Goal: Task Accomplishment & Management: Manage account settings

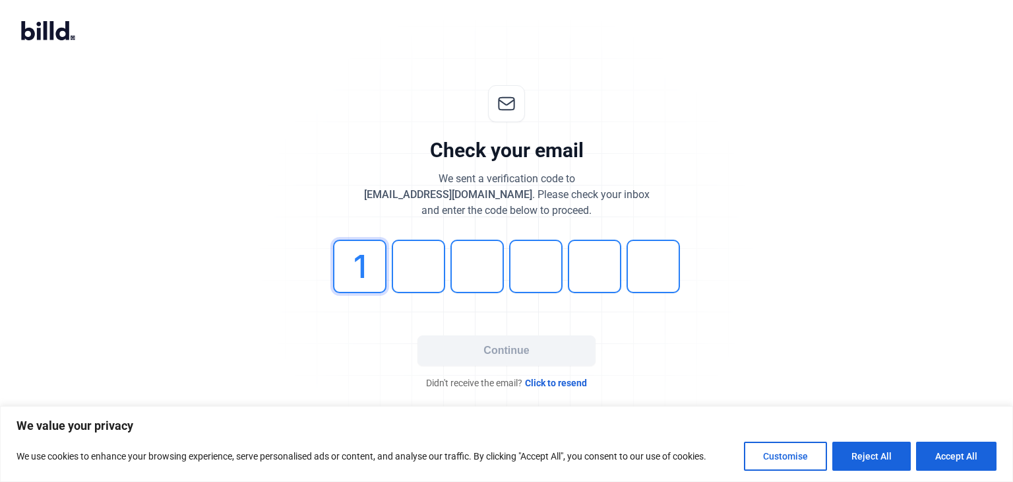
type input "1"
type input "7"
type input "8"
type input "4"
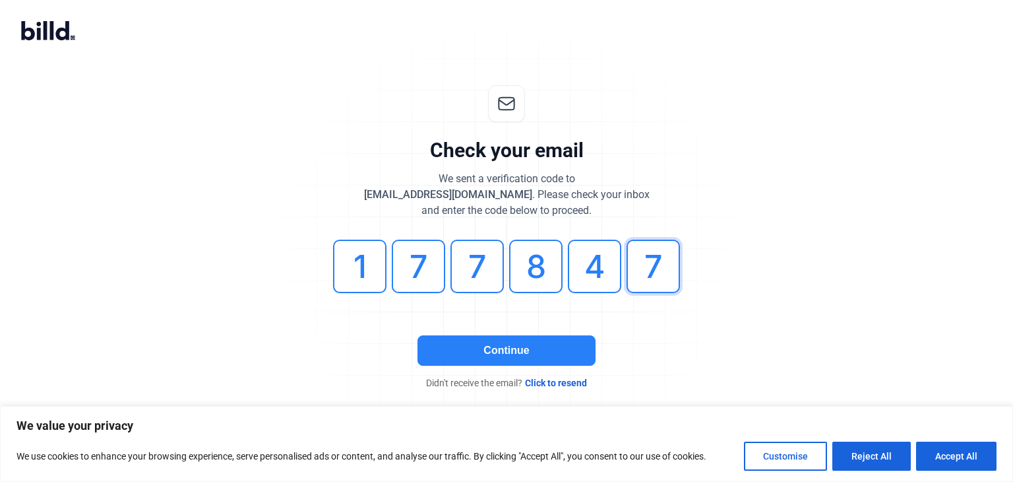
type input "7"
click at [504, 350] on button "Continue" at bounding box center [507, 350] width 178 height 30
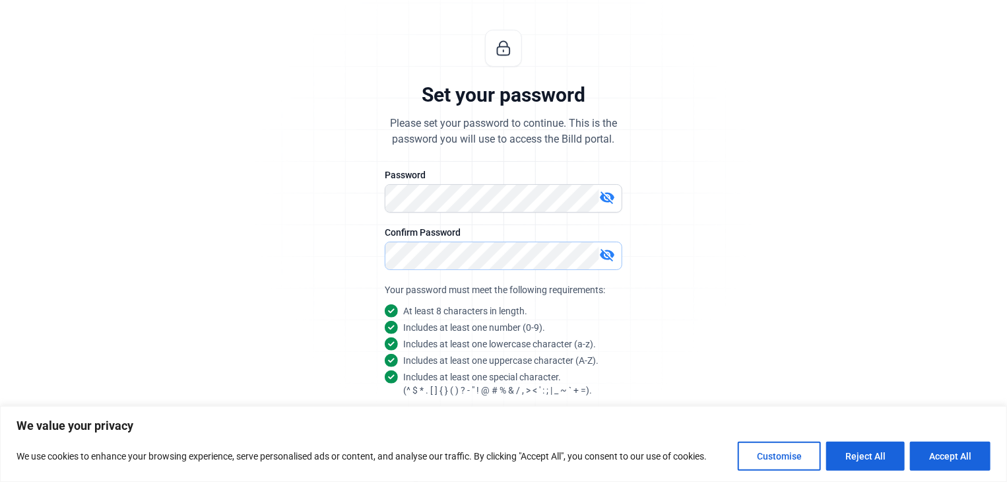
scroll to position [102, 0]
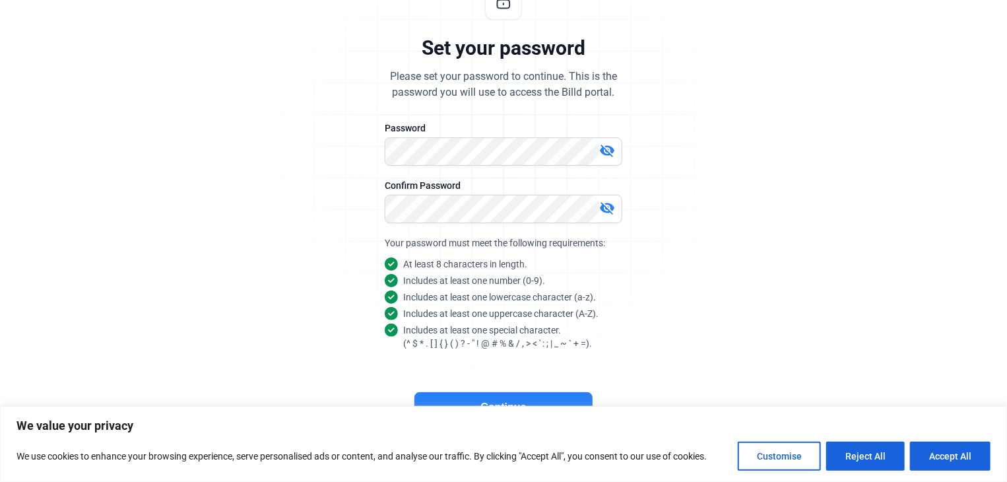
click at [522, 394] on button "Continue" at bounding box center [503, 407] width 178 height 30
click at [532, 392] on button "Continue" at bounding box center [503, 407] width 178 height 30
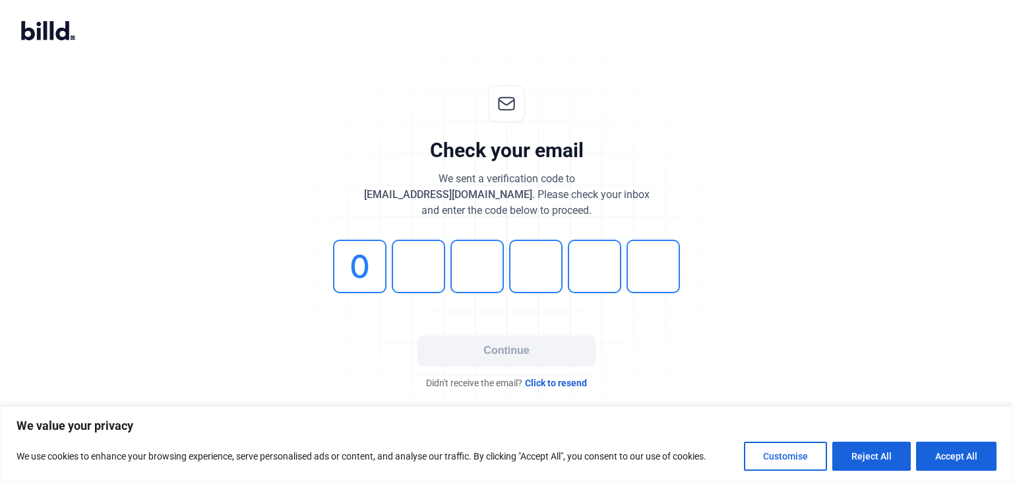
type input "0"
type input "6"
type input "3"
type input "4"
type input "8"
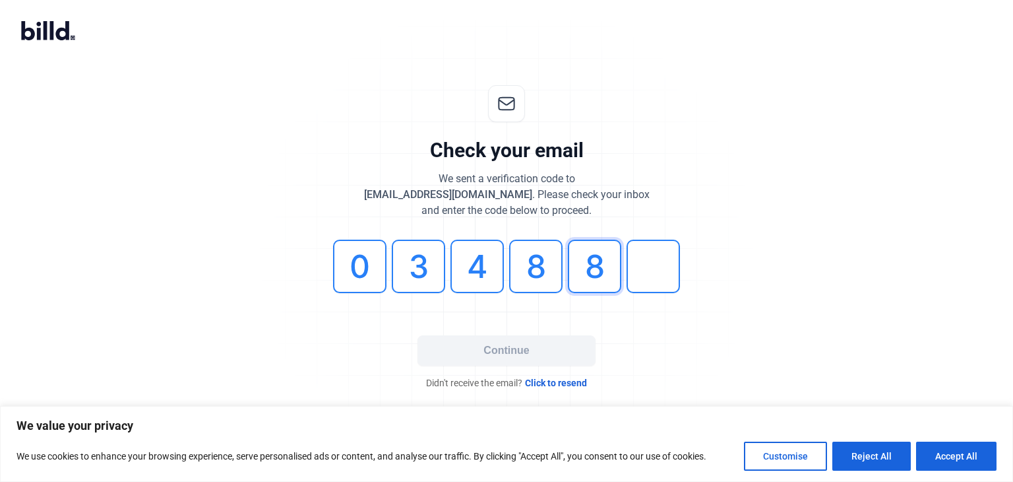
type input "8"
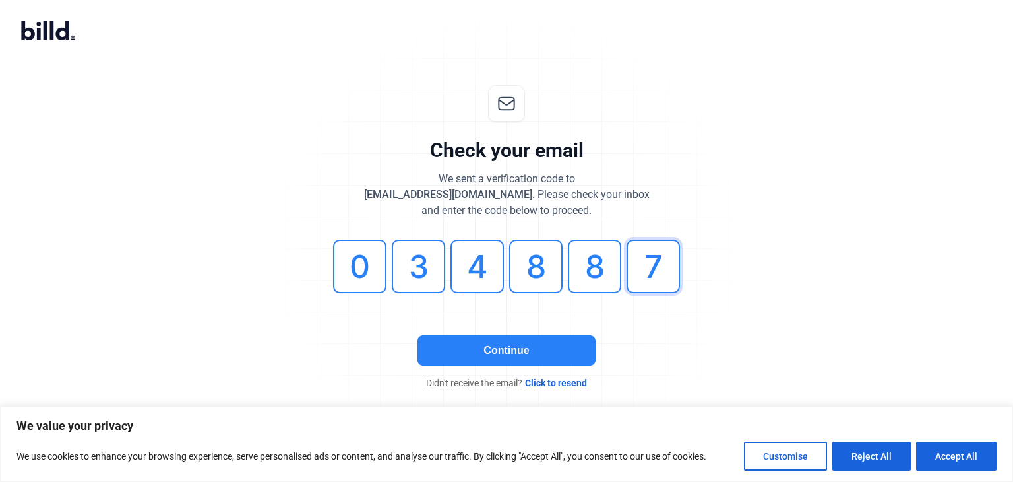
type input "7"
click at [503, 349] on button "Continue" at bounding box center [507, 350] width 178 height 30
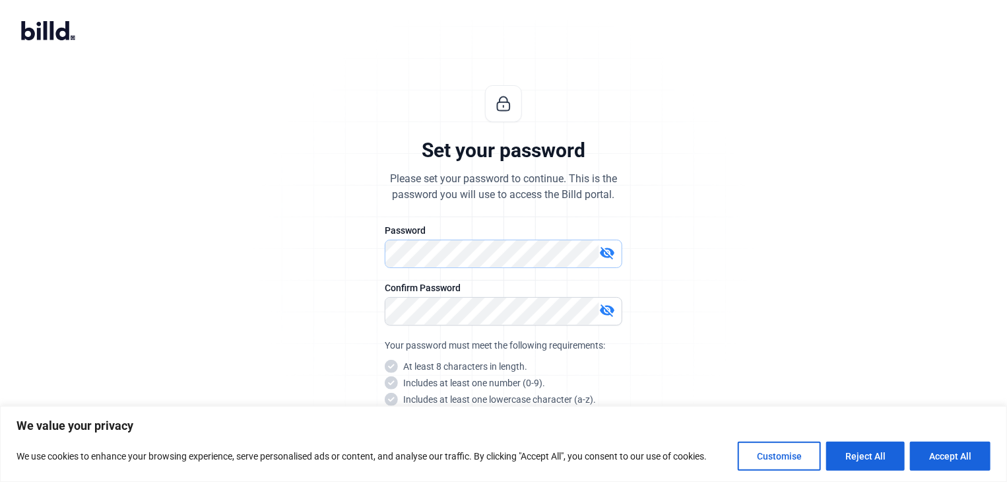
click at [516, 267] on div "Password visibility_off" at bounding box center [503, 252] width 237 height 57
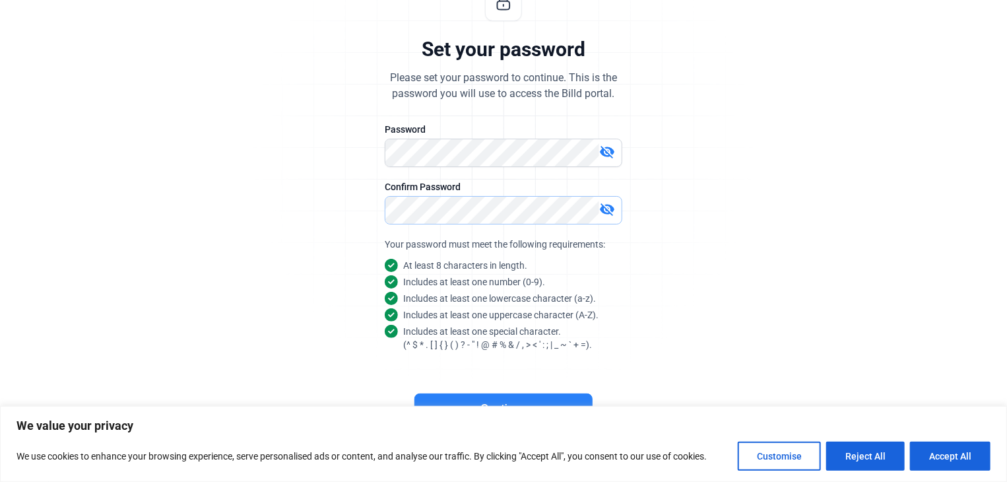
scroll to position [102, 0]
click at [507, 397] on button "Continue" at bounding box center [503, 407] width 178 height 30
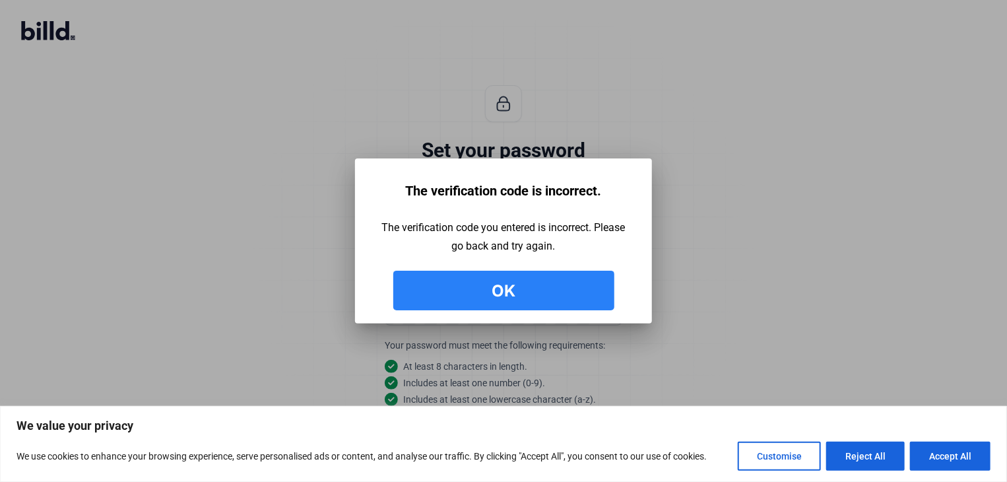
click at [504, 294] on button "Ok" at bounding box center [503, 290] width 221 height 40
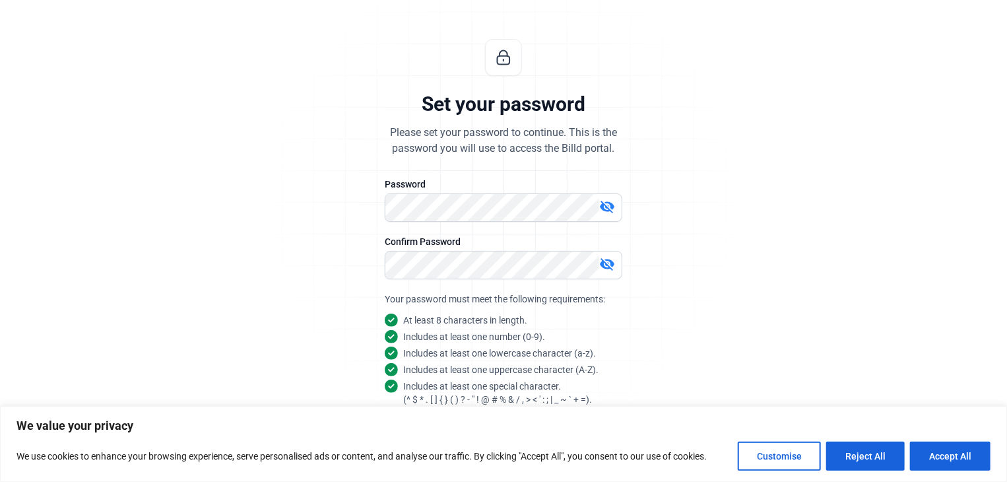
scroll to position [102, 0]
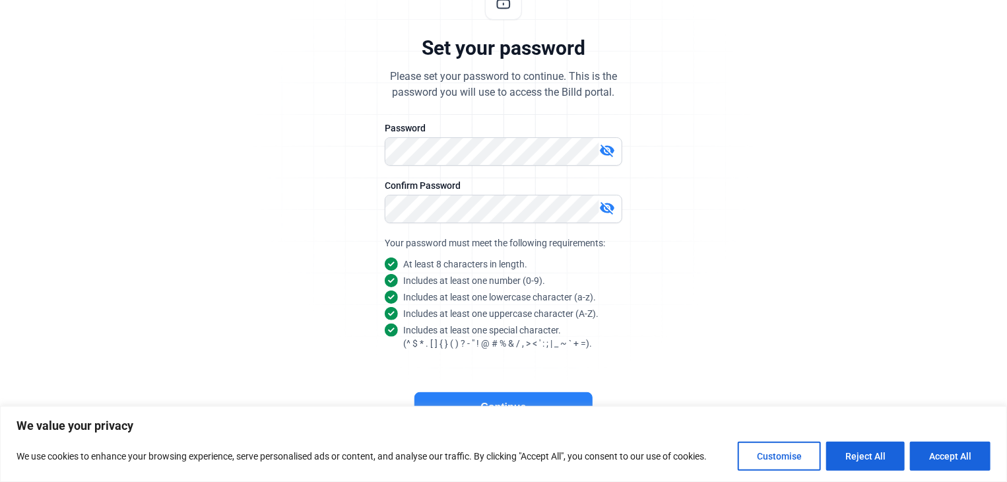
click at [523, 394] on button "Continue" at bounding box center [503, 407] width 178 height 30
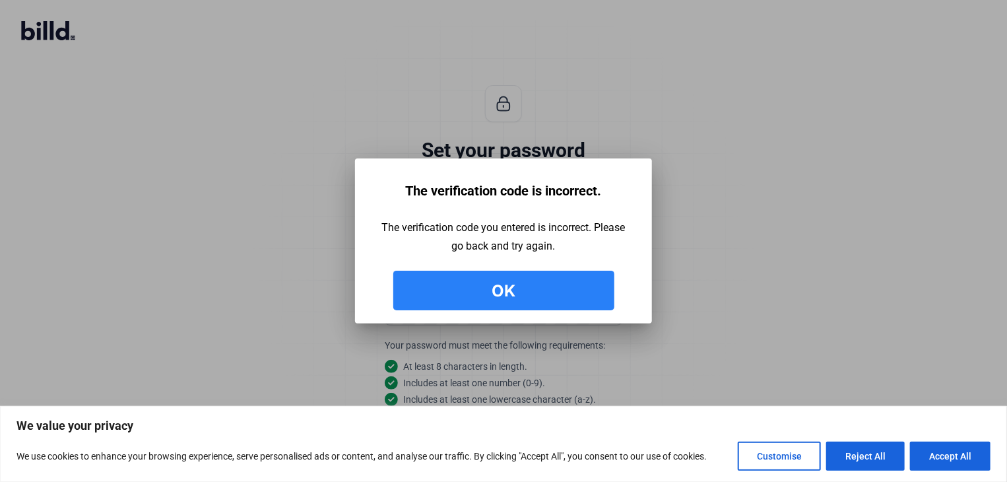
click at [502, 290] on button "Ok" at bounding box center [503, 290] width 221 height 40
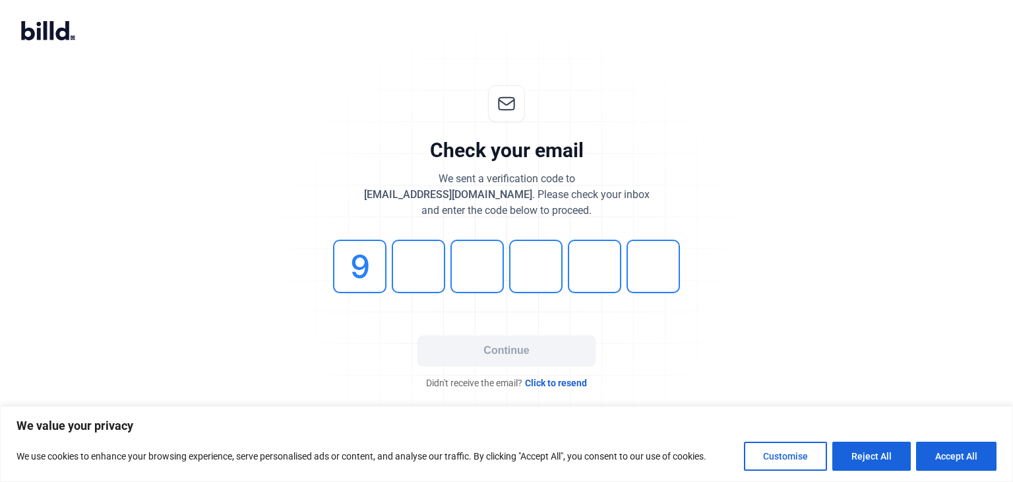
type input "9"
type input "0"
type input "9"
type input "1"
type input "9"
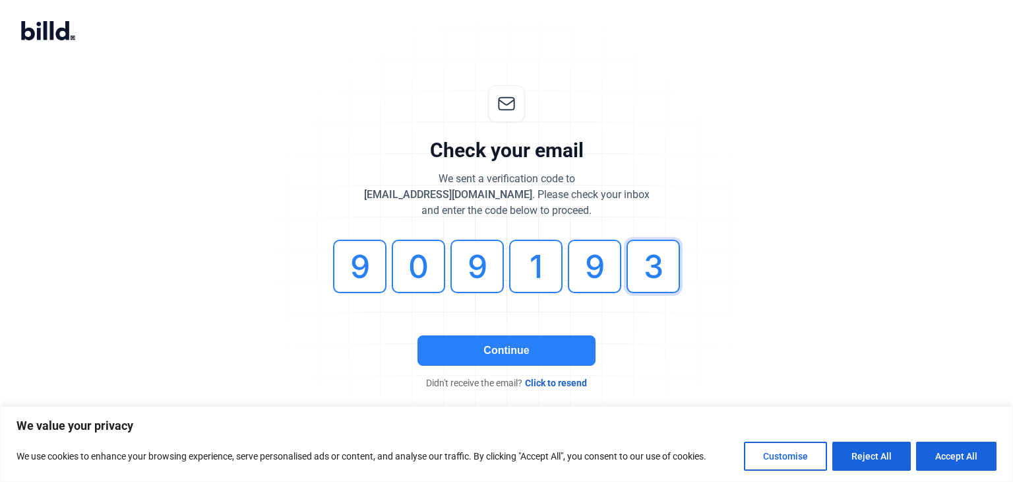
type input "3"
click at [501, 346] on button "Continue" at bounding box center [507, 350] width 178 height 30
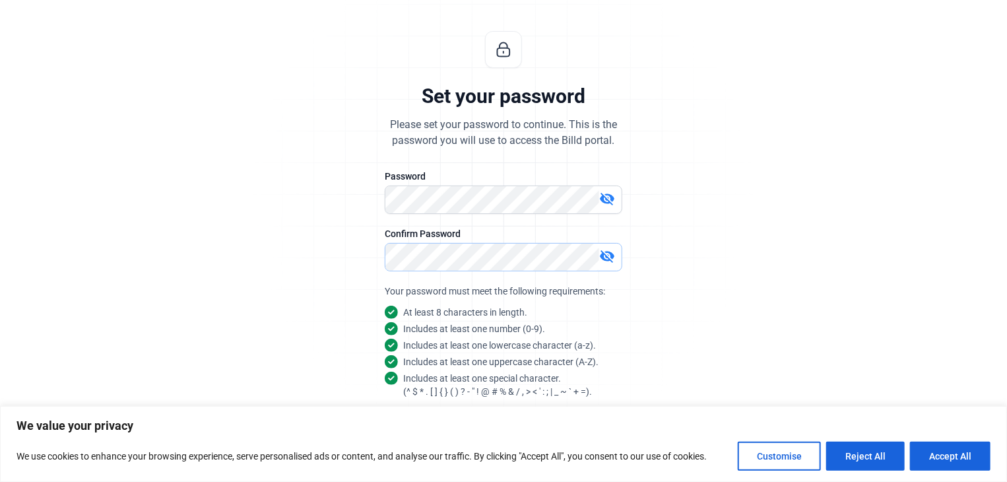
scroll to position [102, 0]
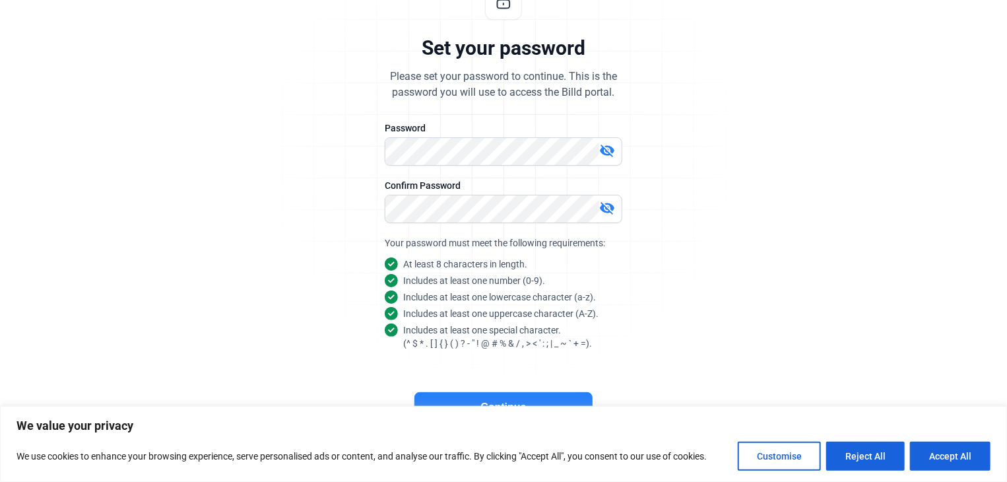
click at [525, 394] on button "Continue" at bounding box center [503, 407] width 178 height 30
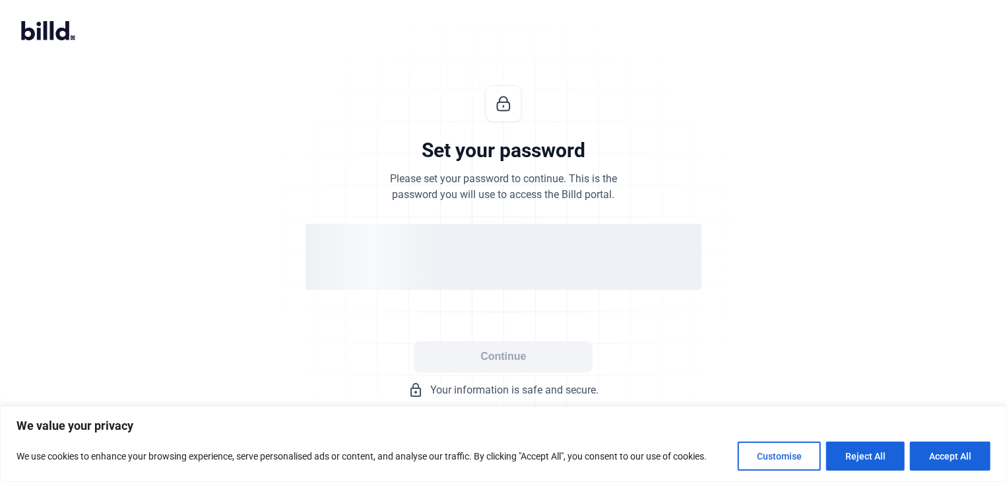
scroll to position [0, 0]
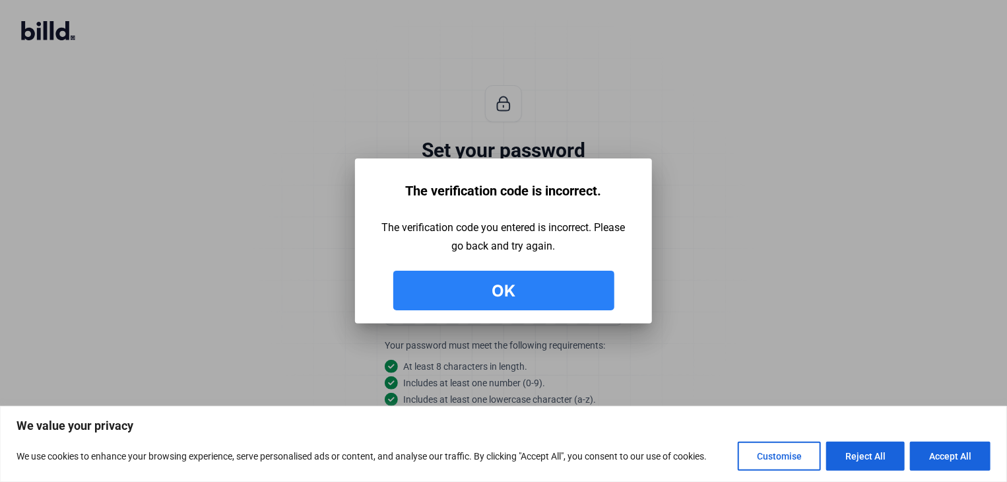
click at [485, 294] on button "Ok" at bounding box center [503, 290] width 221 height 40
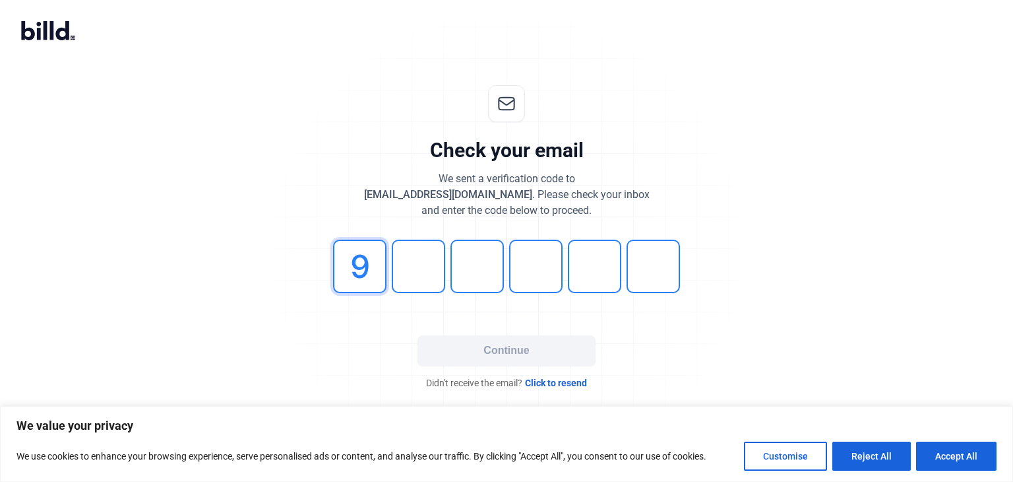
type input "9"
type input "0"
type input "9"
type input "1"
type input "9"
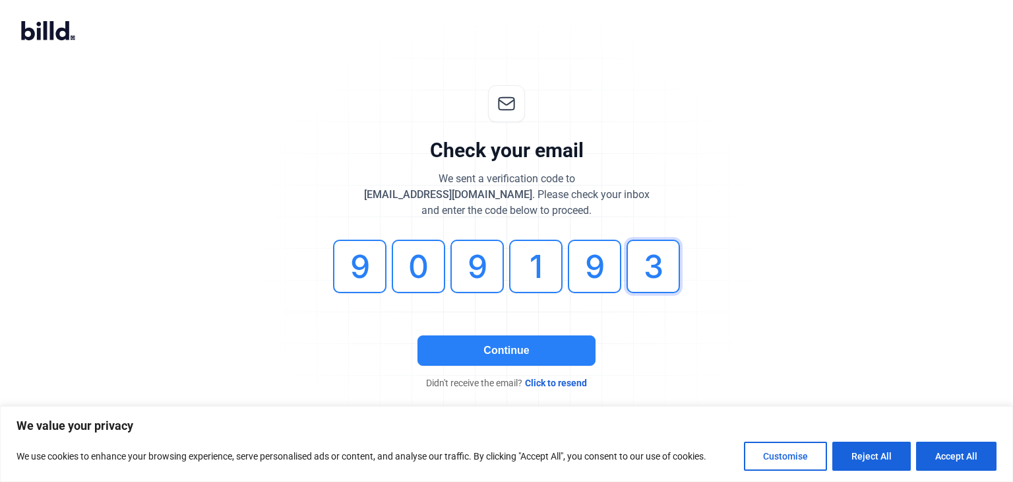
type input "3"
click at [483, 354] on button "Continue" at bounding box center [507, 350] width 178 height 30
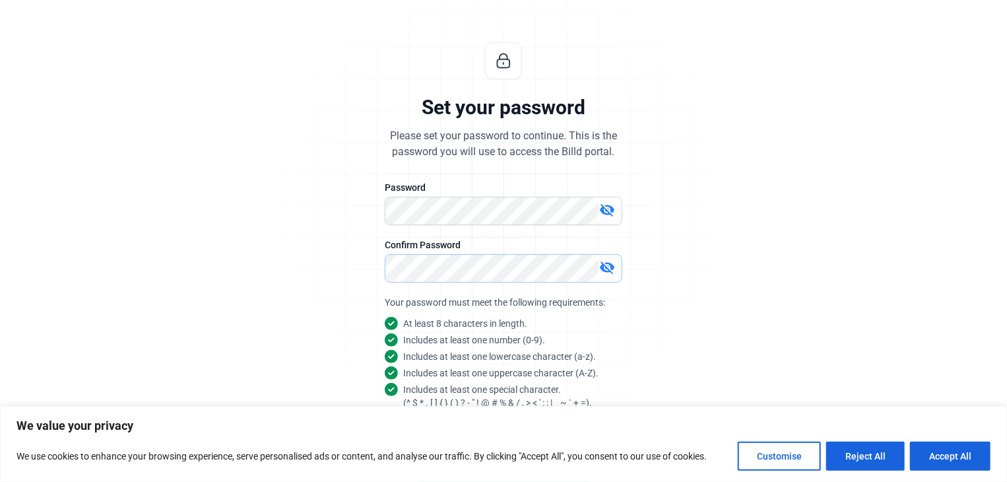
scroll to position [102, 0]
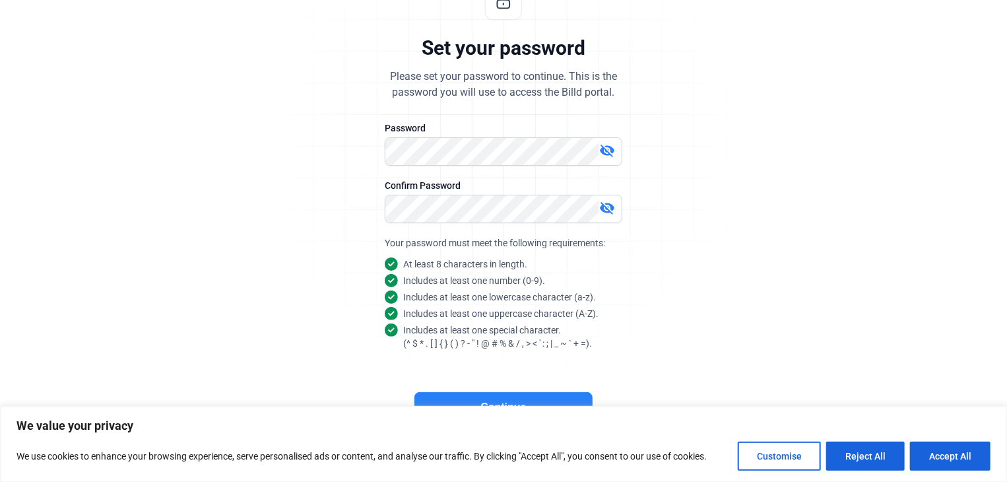
click at [507, 400] on button "Continue" at bounding box center [503, 407] width 178 height 30
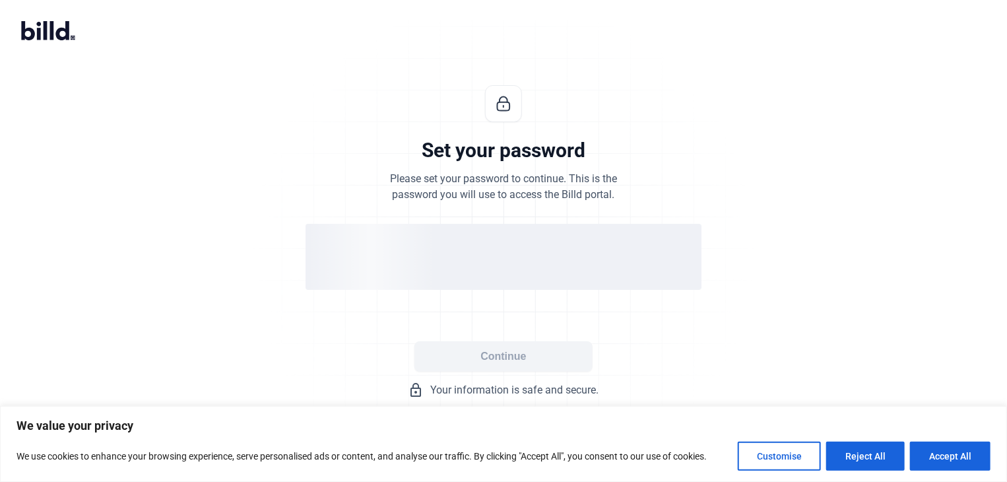
scroll to position [0, 0]
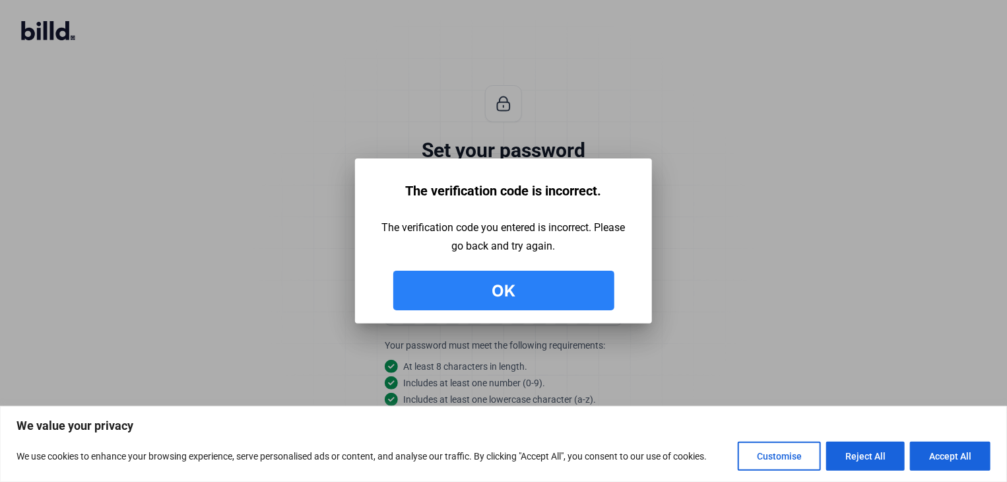
click at [497, 299] on button "Ok" at bounding box center [503, 290] width 221 height 40
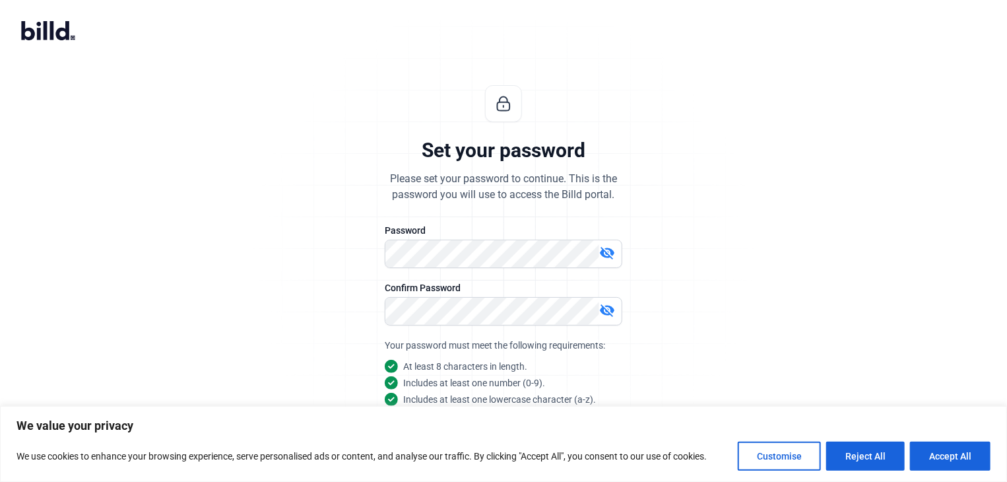
click at [609, 253] on mat-icon "visibility_off" at bounding box center [607, 253] width 16 height 16
click at [604, 310] on mat-icon "visibility_off" at bounding box center [607, 310] width 16 height 16
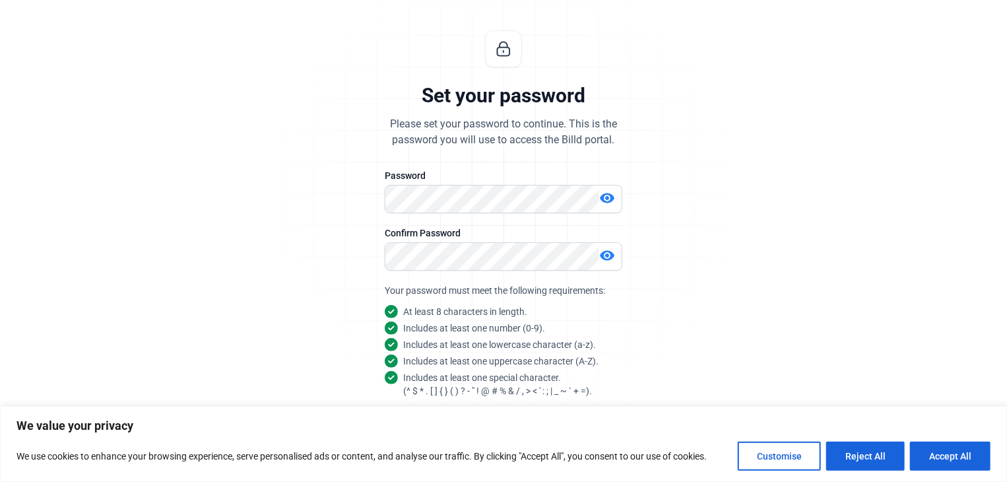
scroll to position [102, 0]
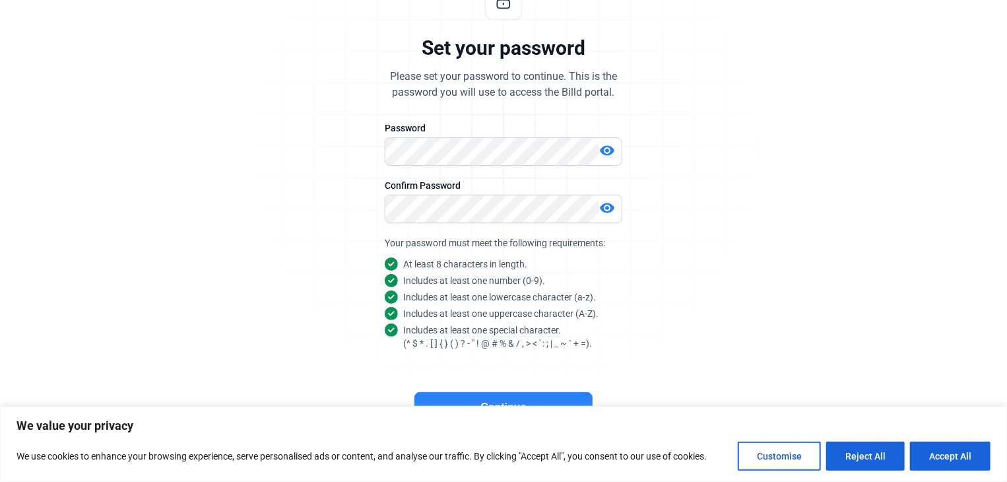
click at [538, 395] on button "Continue" at bounding box center [503, 407] width 178 height 30
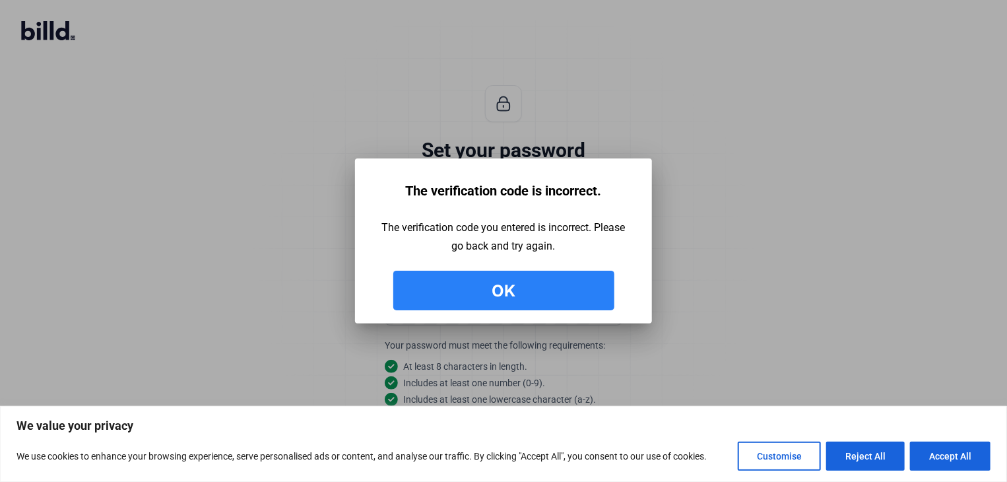
click at [501, 287] on button "Ok" at bounding box center [503, 290] width 221 height 40
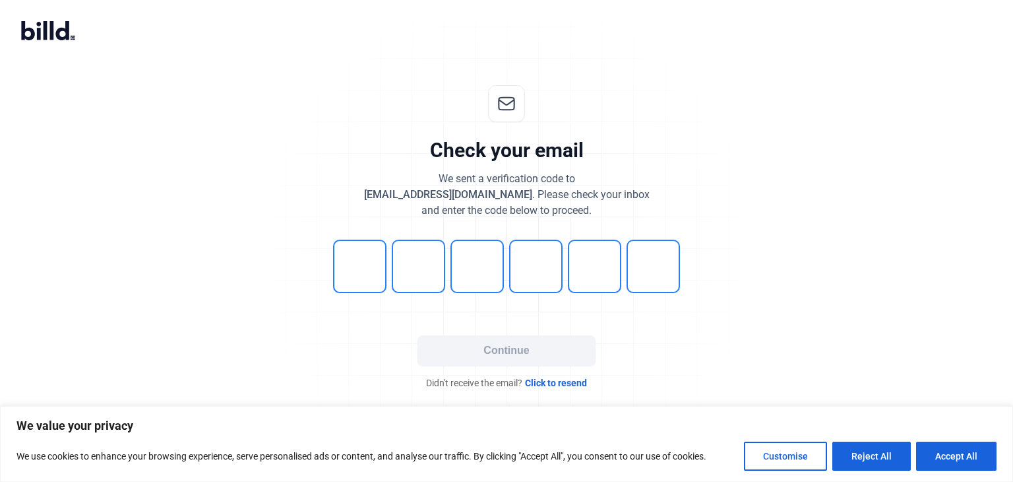
click at [549, 381] on span "Click to resend" at bounding box center [556, 382] width 62 height 13
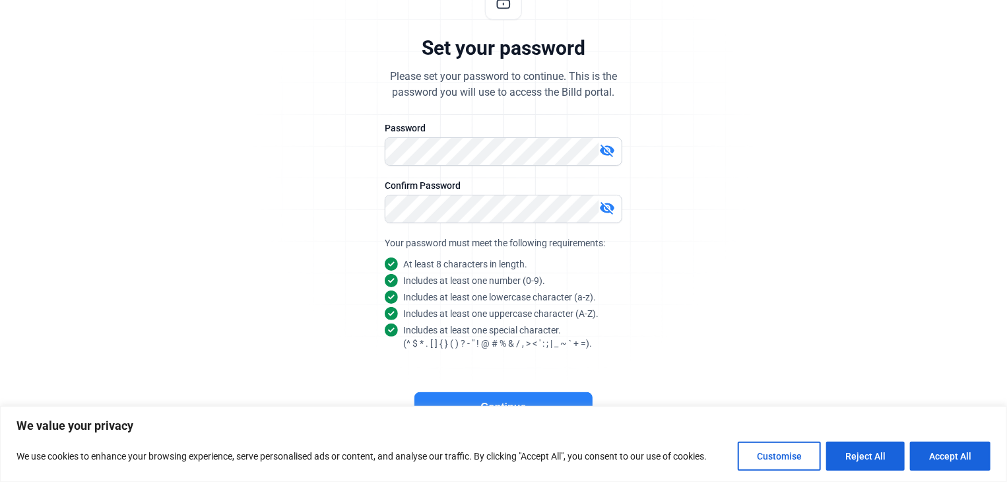
click at [512, 403] on button "Continue" at bounding box center [503, 407] width 178 height 30
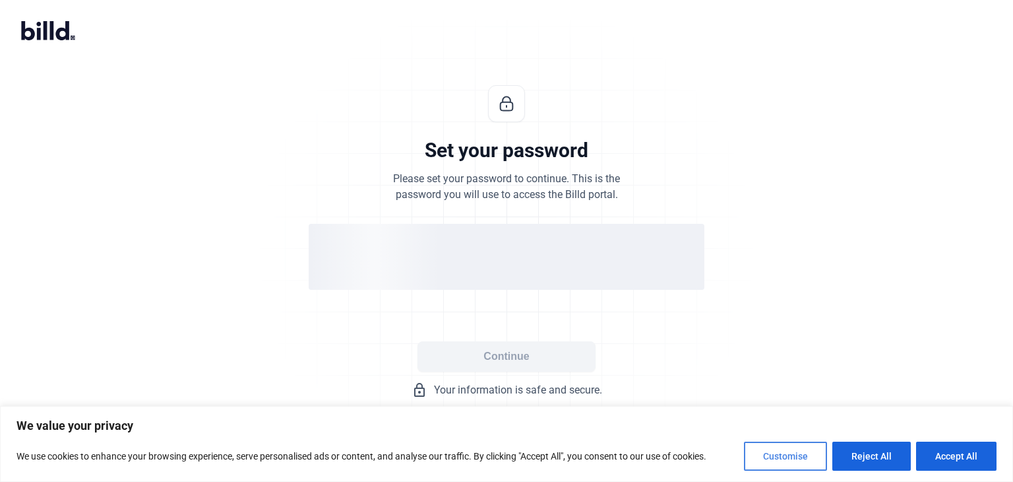
click at [788, 458] on button "Customise" at bounding box center [785, 455] width 83 height 29
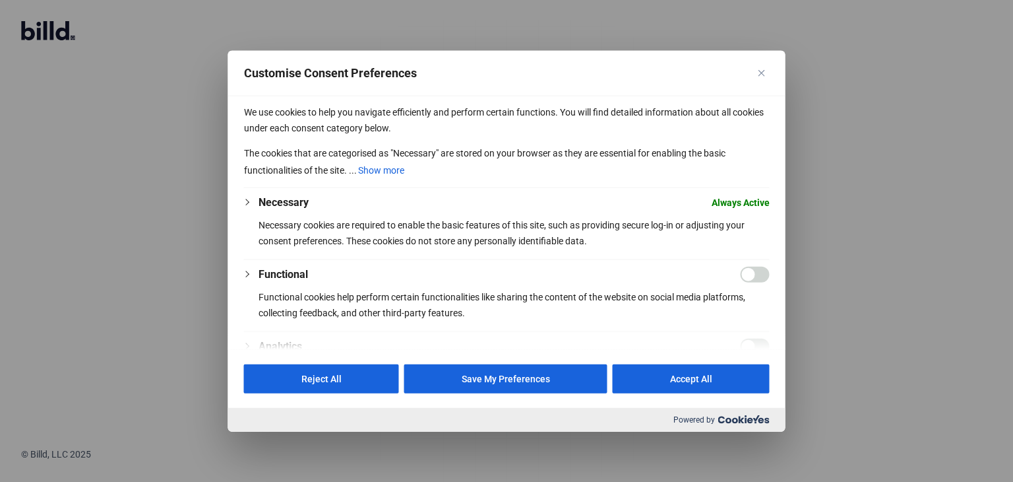
click at [273, 197] on button "Necessary" at bounding box center [284, 203] width 50 height 16
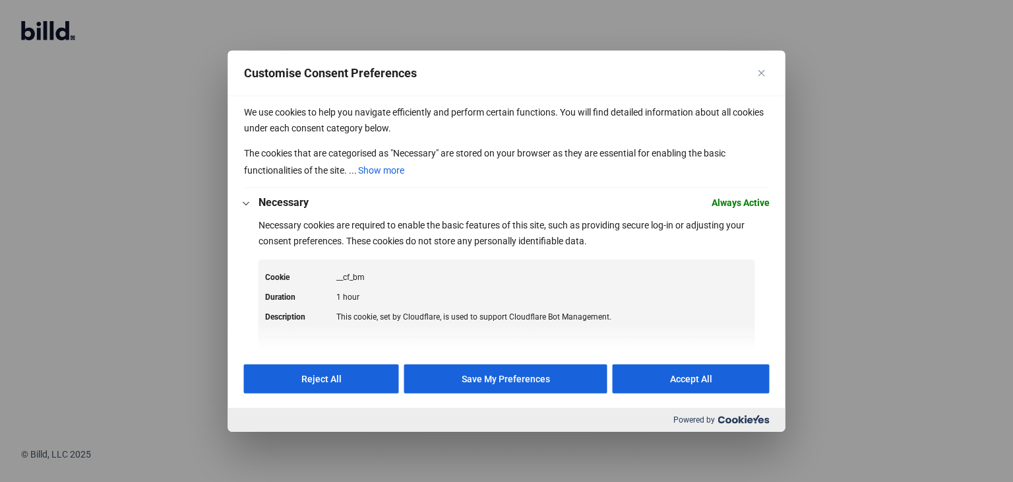
click at [288, 198] on button "Necessary" at bounding box center [284, 203] width 50 height 16
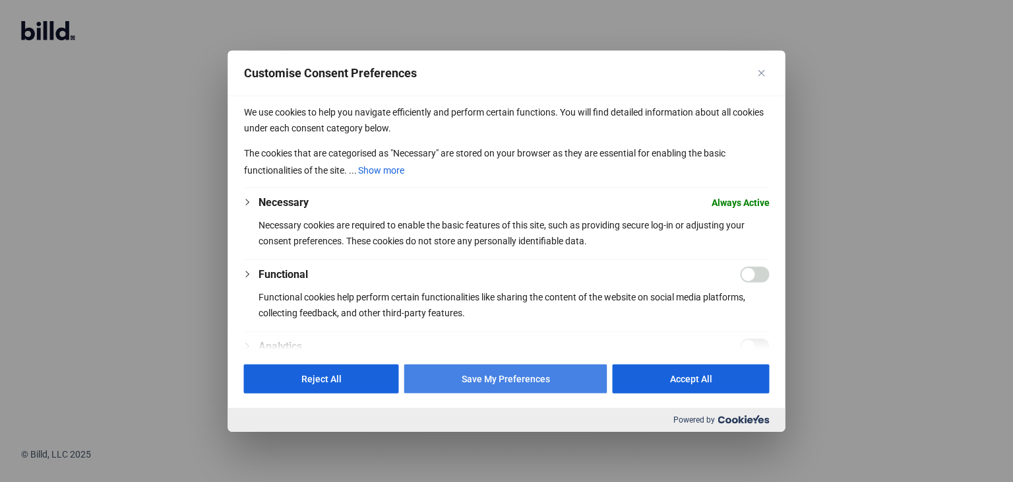
click at [551, 373] on button "Save My Preferences" at bounding box center [505, 377] width 203 height 29
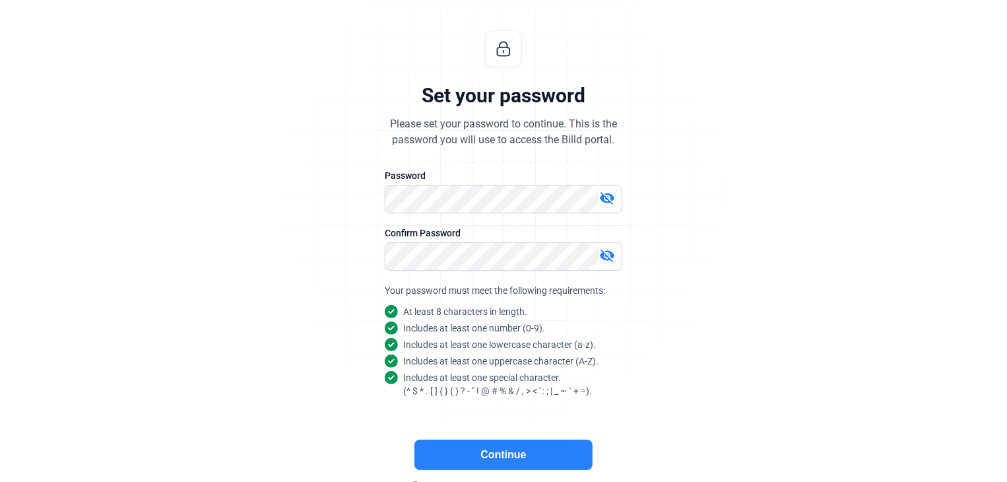
scroll to position [102, 0]
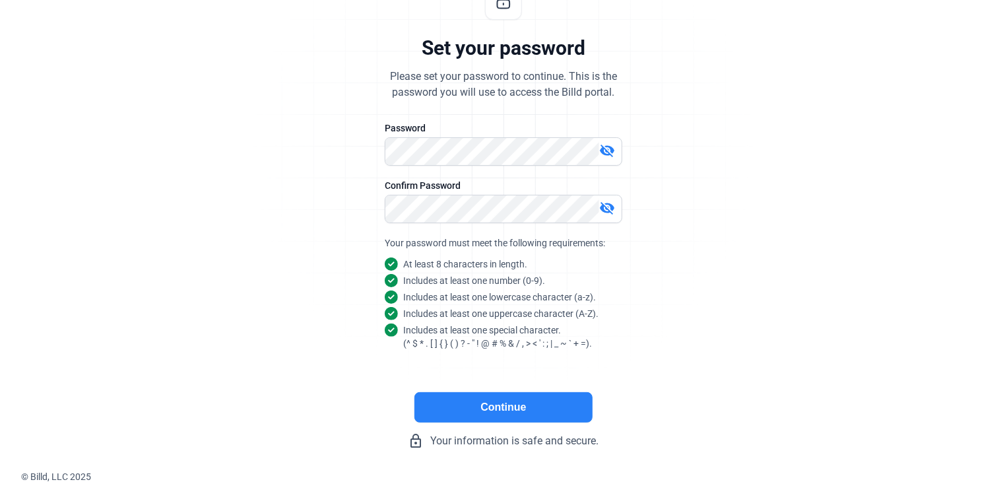
click at [478, 399] on button "Continue" at bounding box center [503, 407] width 178 height 30
